Goal: Register for event/course

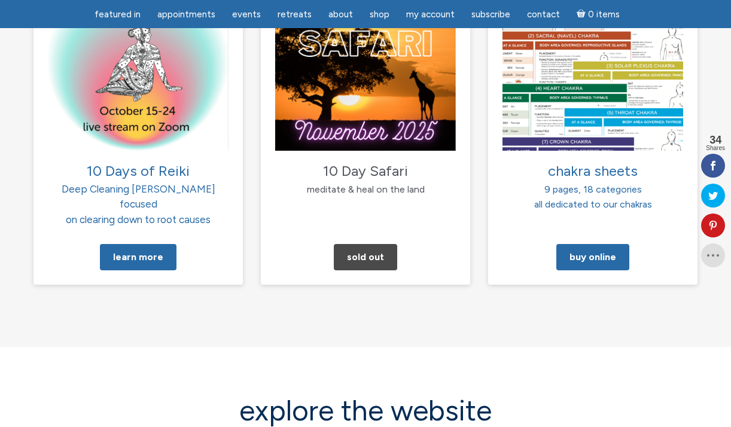
scroll to position [1339, 0]
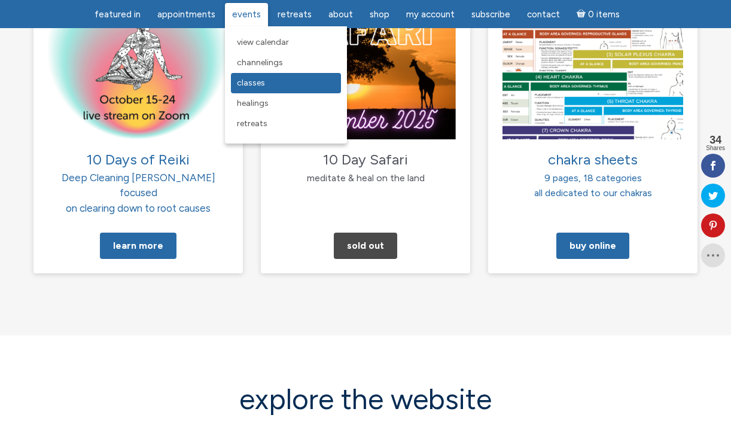
click at [258, 82] on span "Classes" at bounding box center [251, 83] width 28 height 10
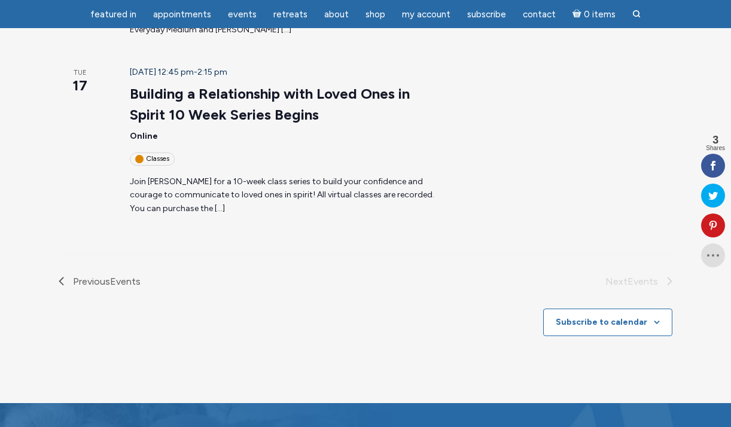
scroll to position [1499, 0]
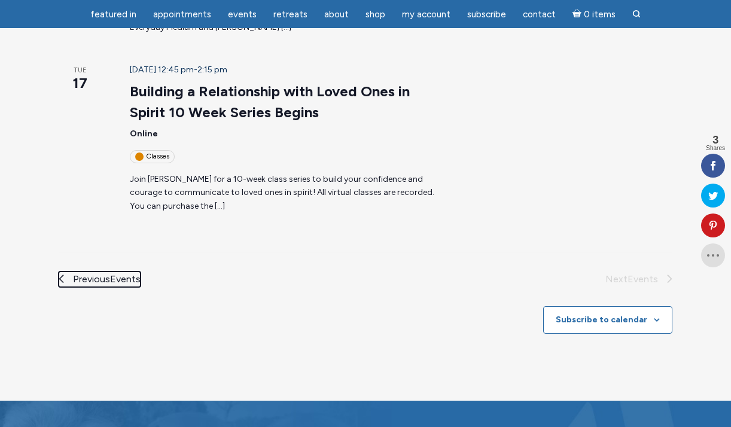
click at [110, 271] on span "Previous Events" at bounding box center [107, 279] width 68 height 16
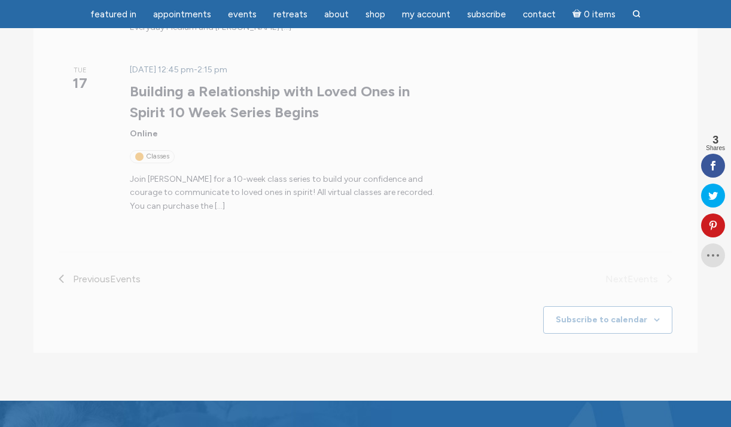
scroll to position [192, 0]
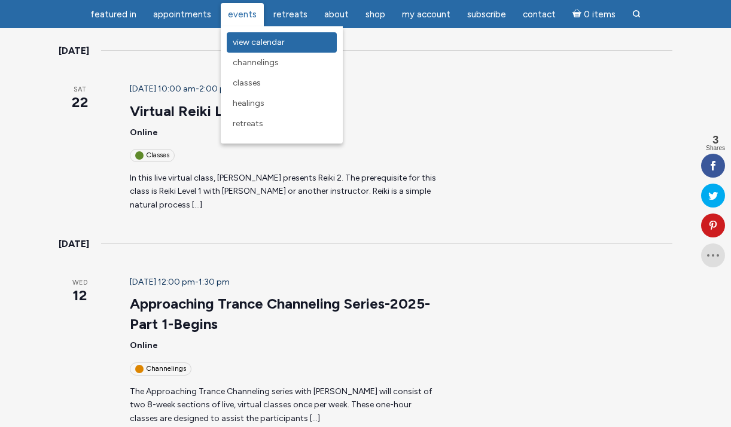
click at [265, 46] on span "View Calendar" at bounding box center [259, 42] width 52 height 10
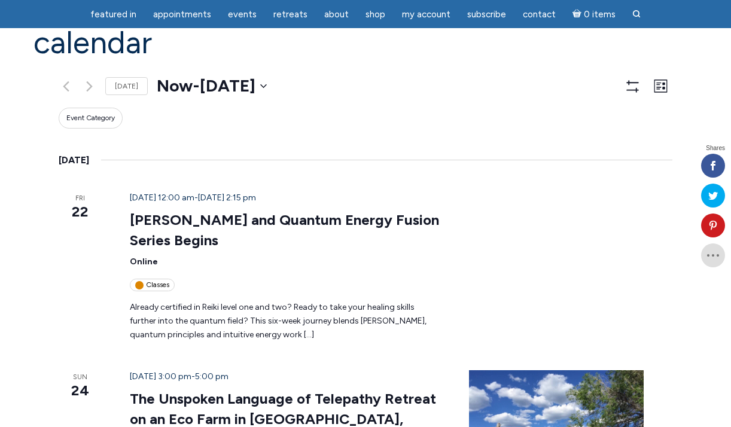
scroll to position [118, 0]
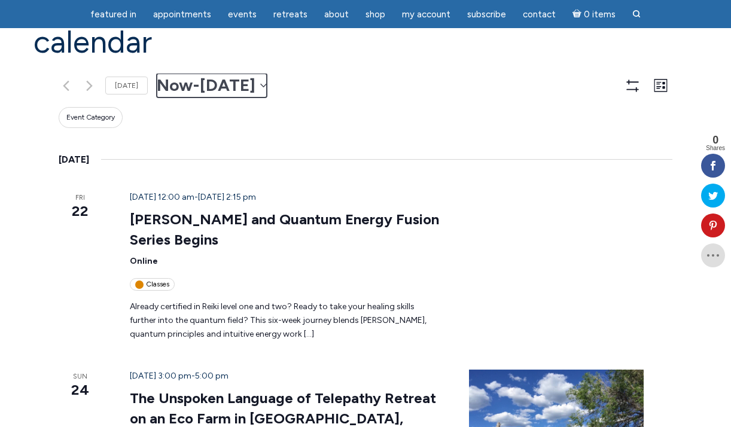
click at [267, 86] on button "Now Now - [DATE] [DATE]" at bounding box center [212, 86] width 110 height 24
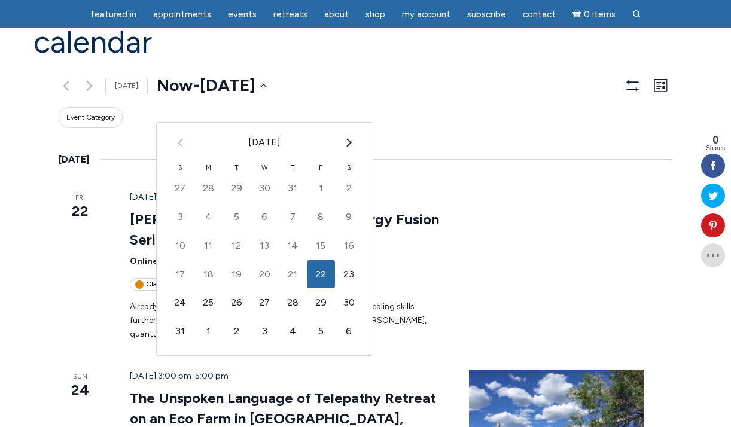
click at [347, 143] on th "Next" at bounding box center [349, 142] width 28 height 39
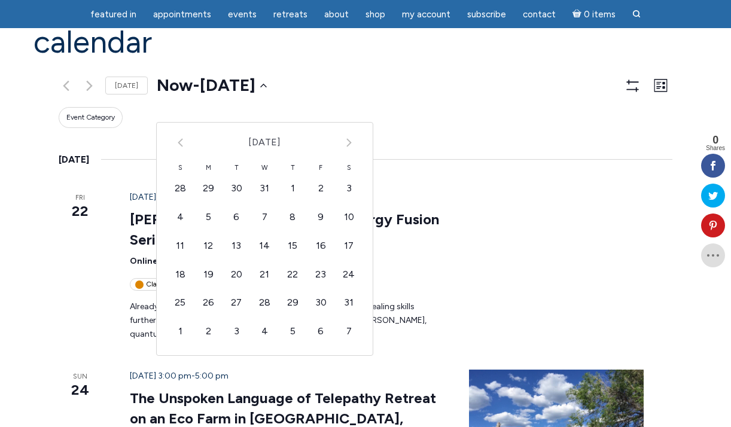
click at [283, 139] on th "[DATE]" at bounding box center [264, 142] width 140 height 39
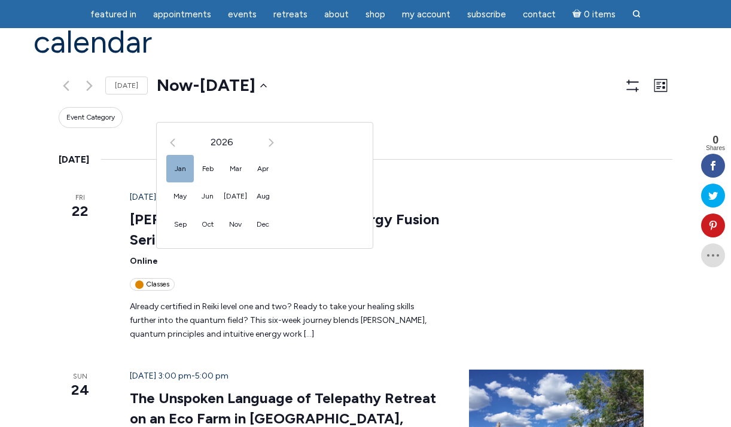
click at [173, 166] on span "Jan" at bounding box center [179, 169] width 27 height 28
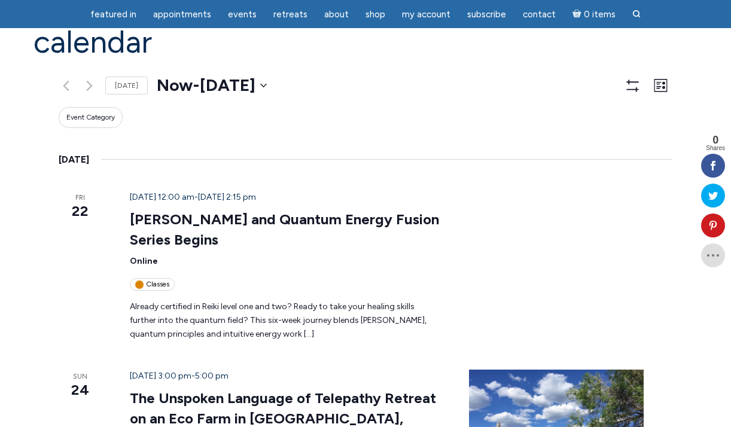
click at [396, 56] on h1 "Calendar" at bounding box center [365, 42] width 664 height 34
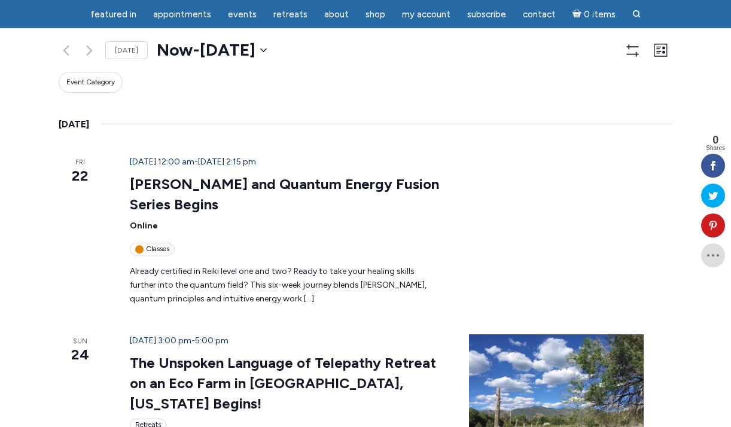
scroll to position [152, 0]
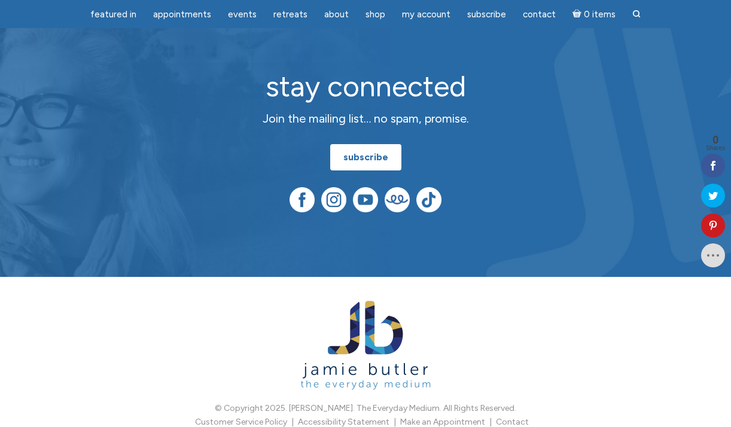
scroll to position [2260, 0]
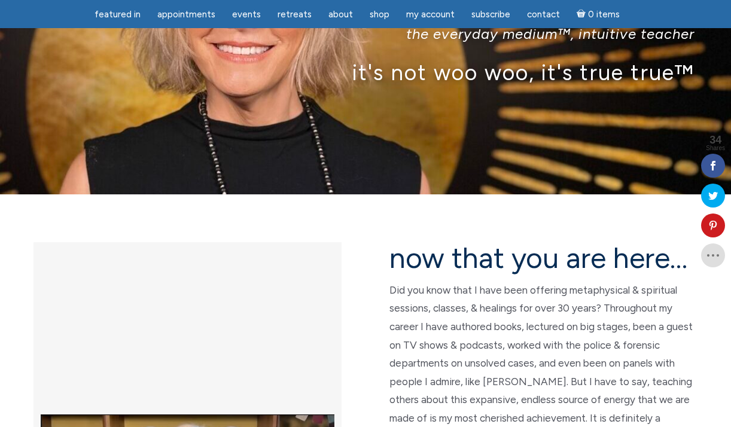
scroll to position [123, 0]
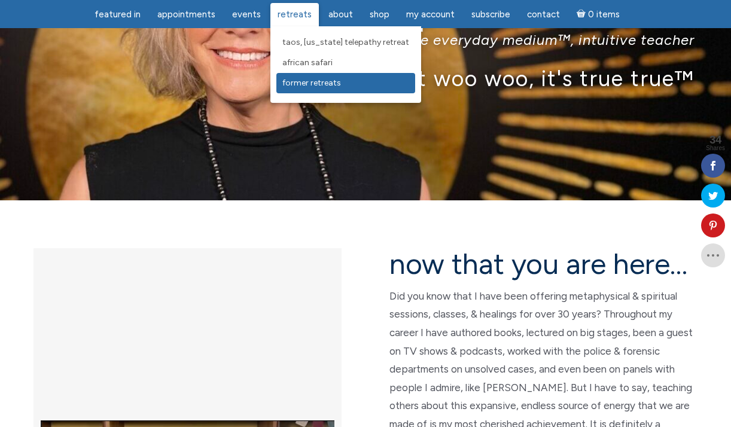
click at [311, 89] on link "Former Retreats" at bounding box center [345, 83] width 139 height 20
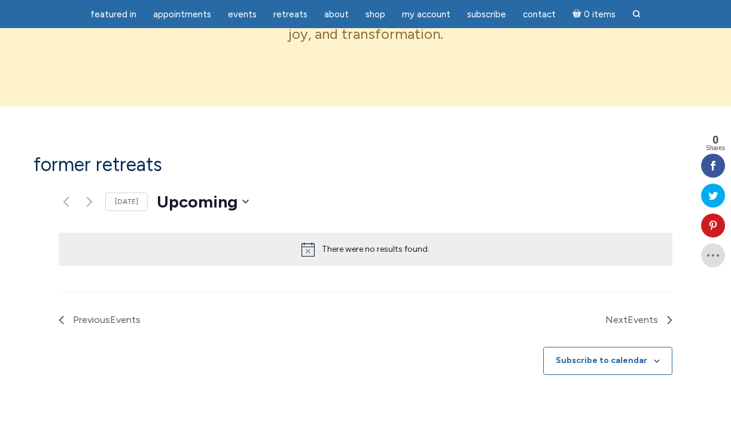
scroll to position [712, 0]
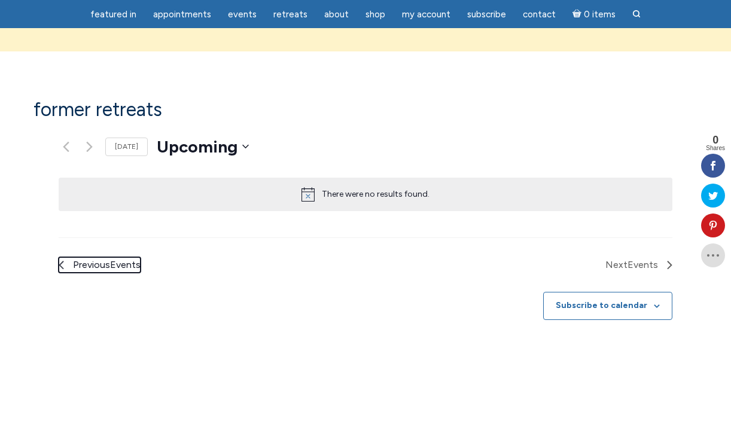
click at [123, 268] on span "Events" at bounding box center [125, 264] width 30 height 11
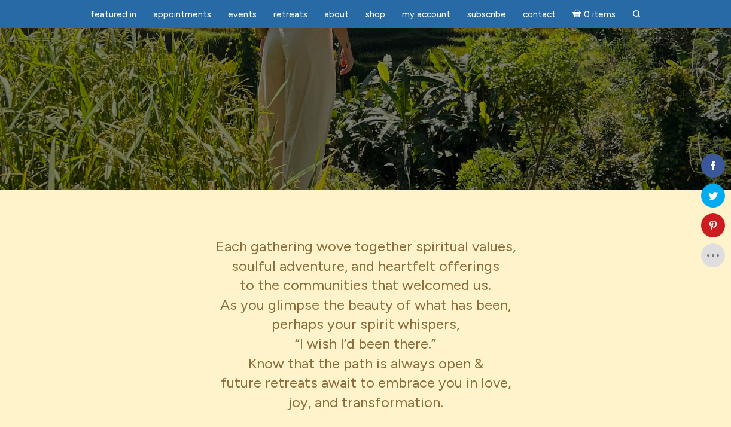
scroll to position [0, 0]
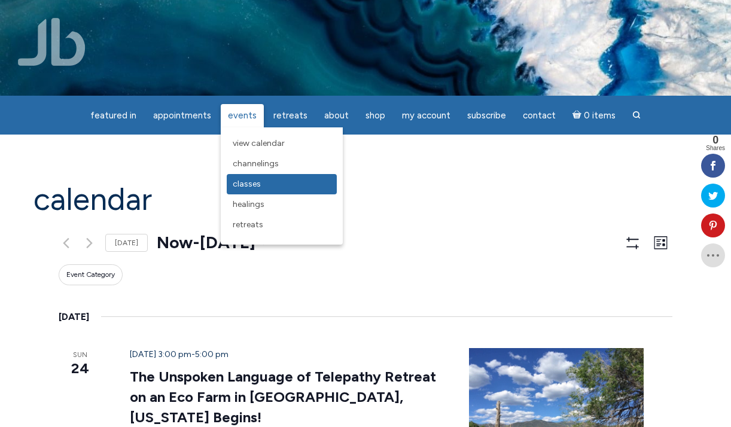
click at [246, 191] on link "Classes" at bounding box center [282, 184] width 110 height 20
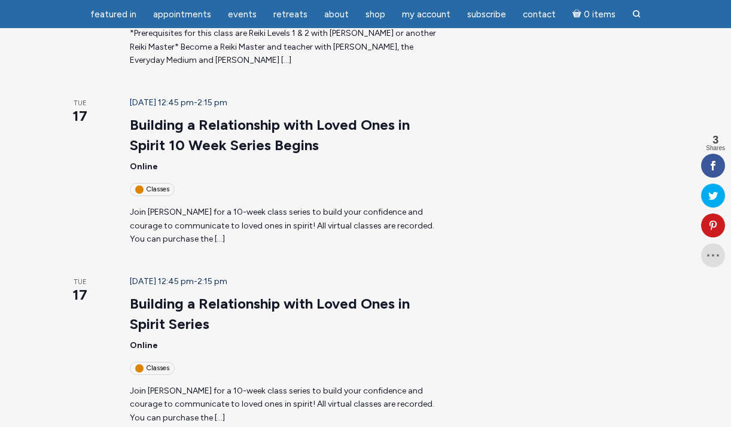
scroll to position [1202, 0]
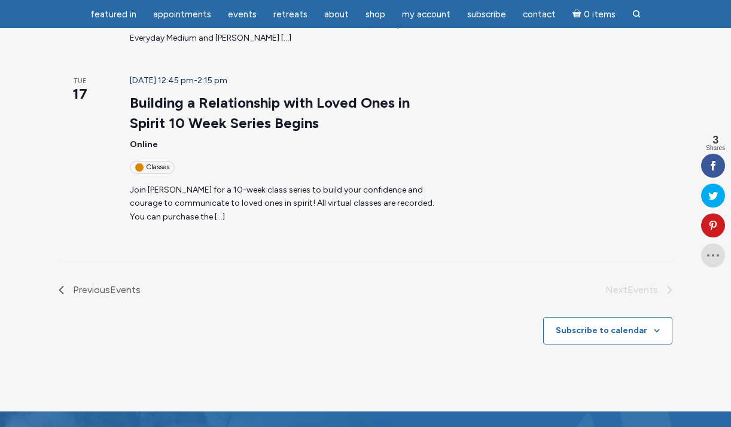
scroll to position [1454, 0]
